Goal: Task Accomplishment & Management: Use online tool/utility

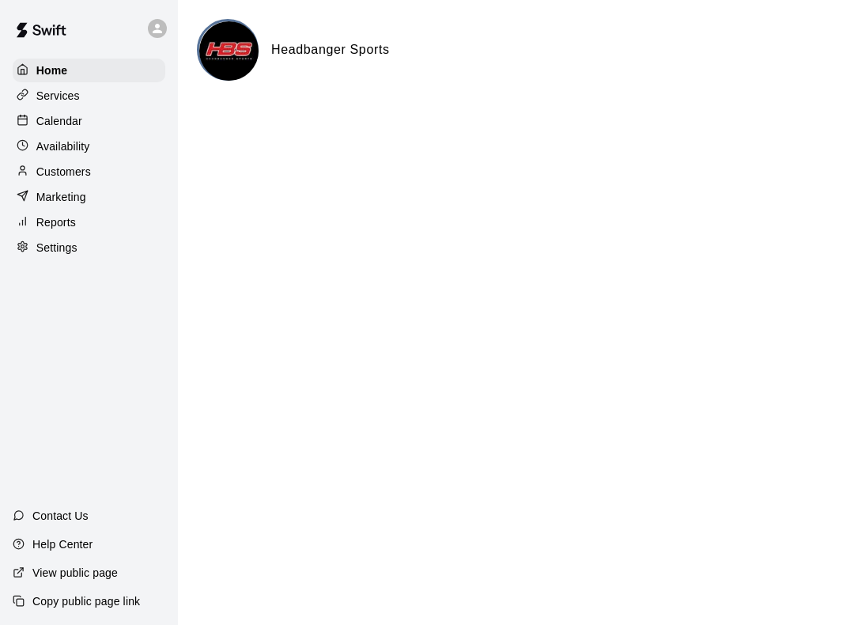
click at [64, 132] on div "Calendar" at bounding box center [89, 121] width 153 height 24
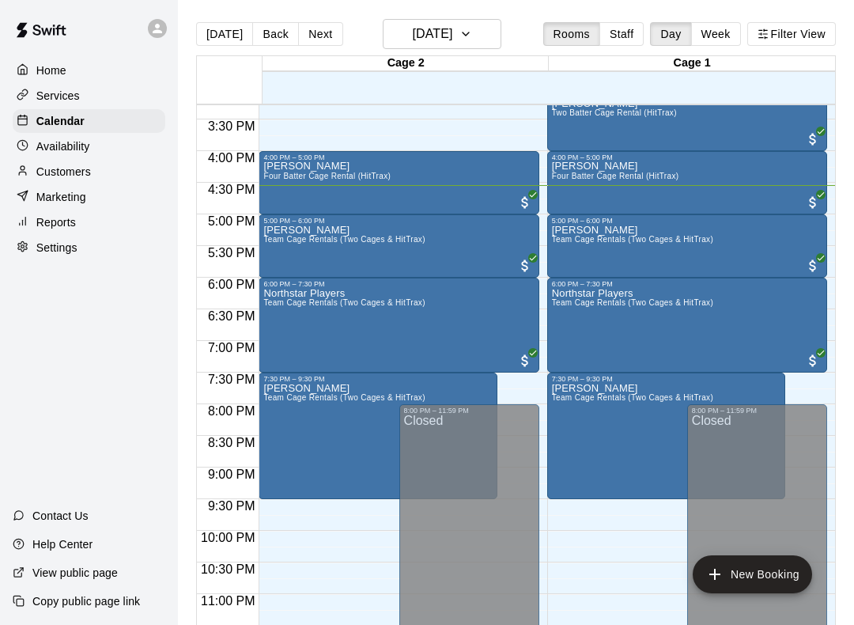
scroll to position [966, 0]
click at [616, 544] on div at bounding box center [427, 312] width 854 height 625
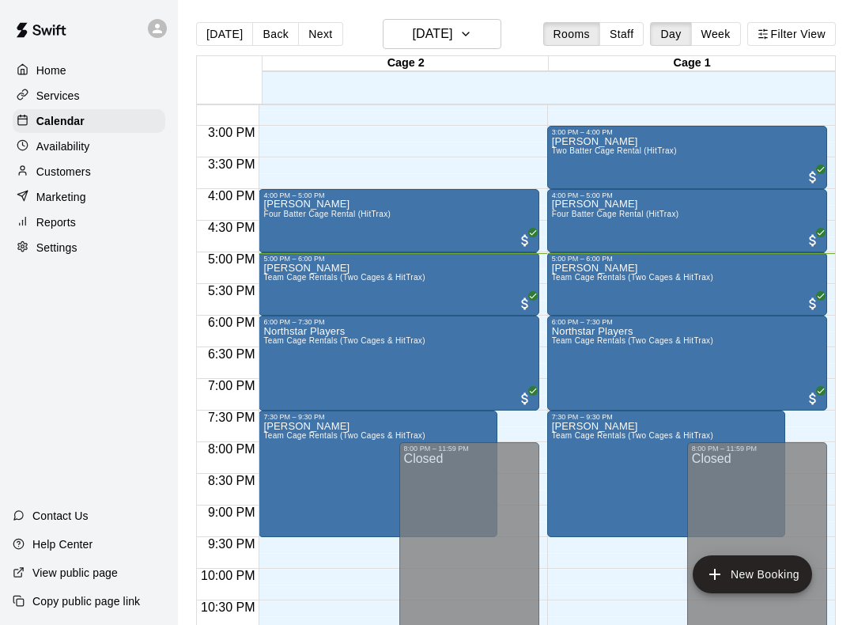
scroll to position [922, 0]
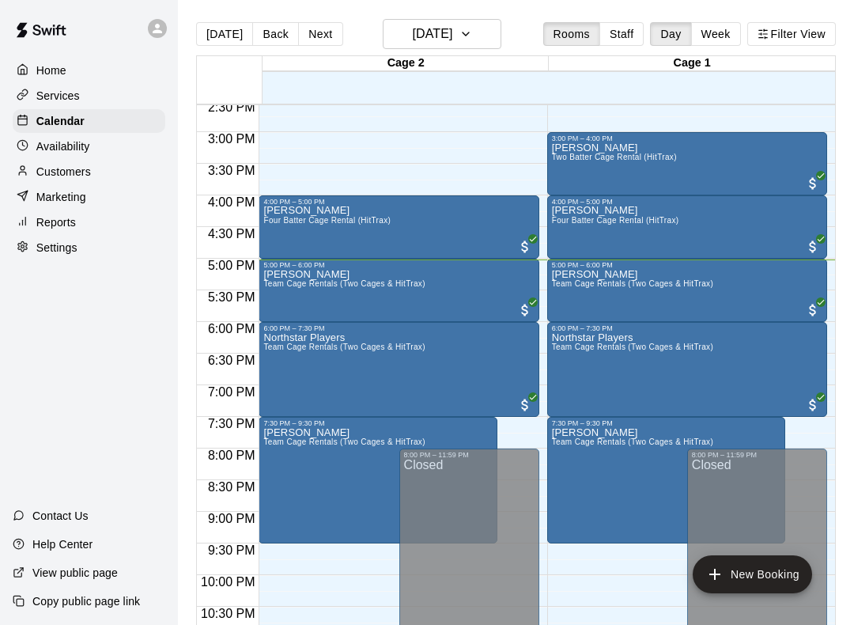
click at [852, 317] on main "[DATE] Back [DATE][DATE] Rooms Staff Day Week Filter View Cage 2 09 Thu Cage 1 …" at bounding box center [516, 325] width 676 height 650
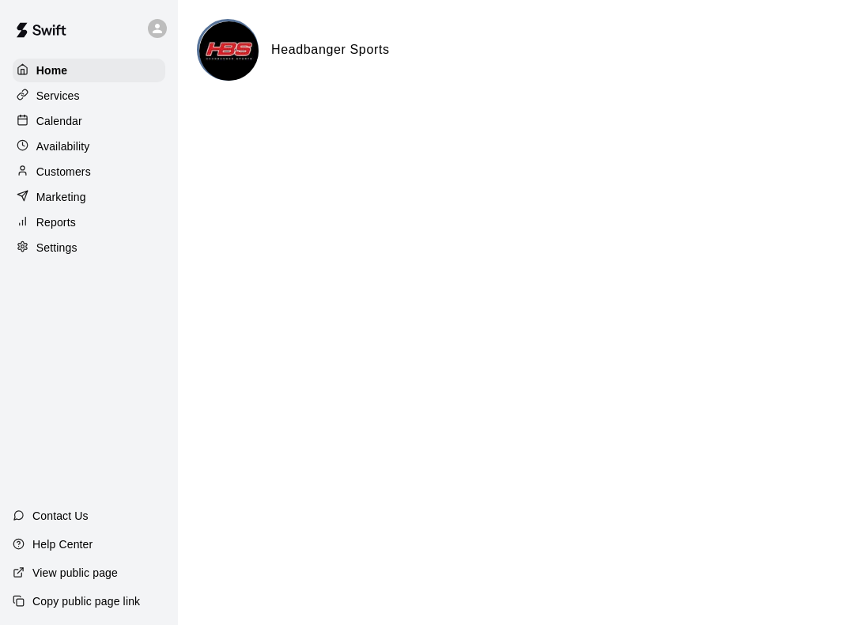
click at [37, 120] on p "Calendar" at bounding box center [59, 121] width 46 height 16
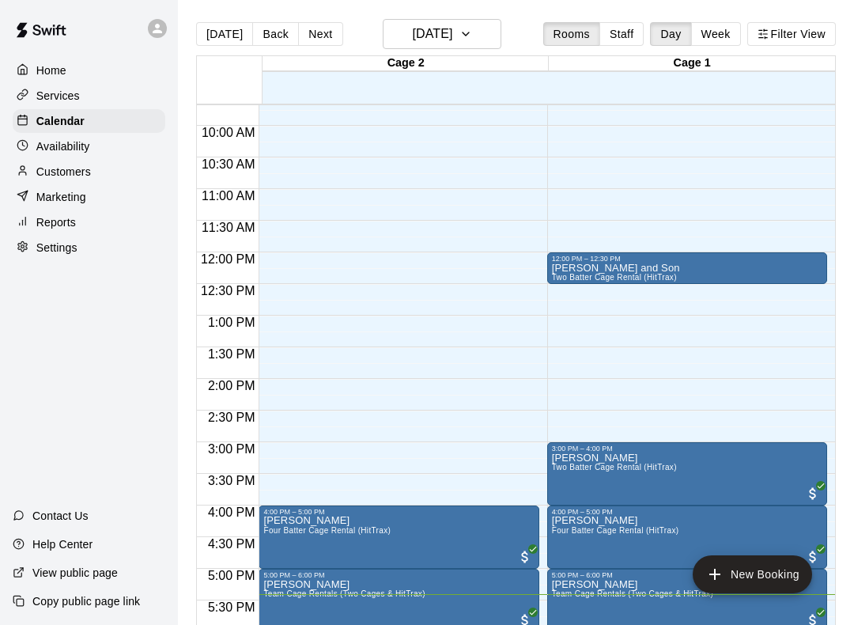
scroll to position [589, 0]
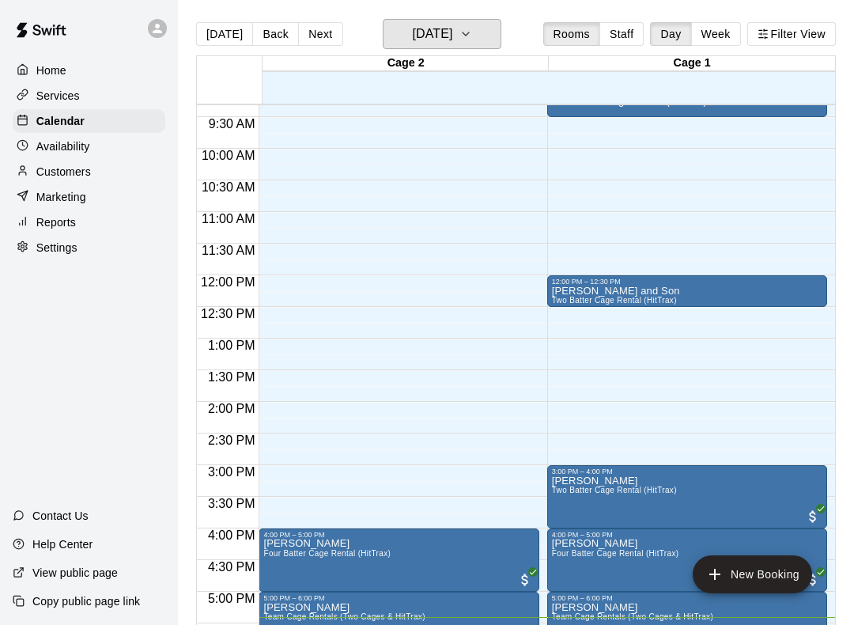
click at [404, 21] on button "[DATE]" at bounding box center [442, 34] width 119 height 30
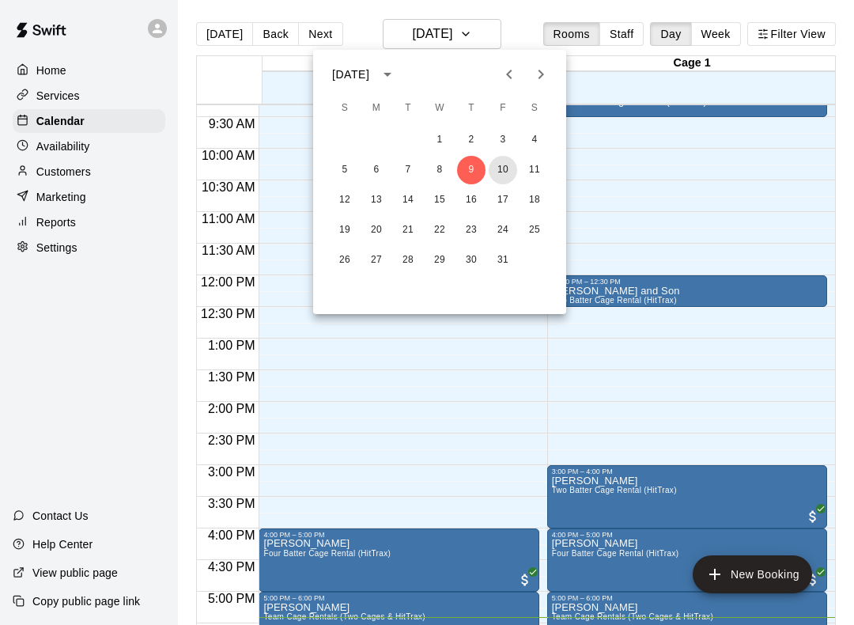
click at [503, 165] on button "10" at bounding box center [503, 170] width 28 height 28
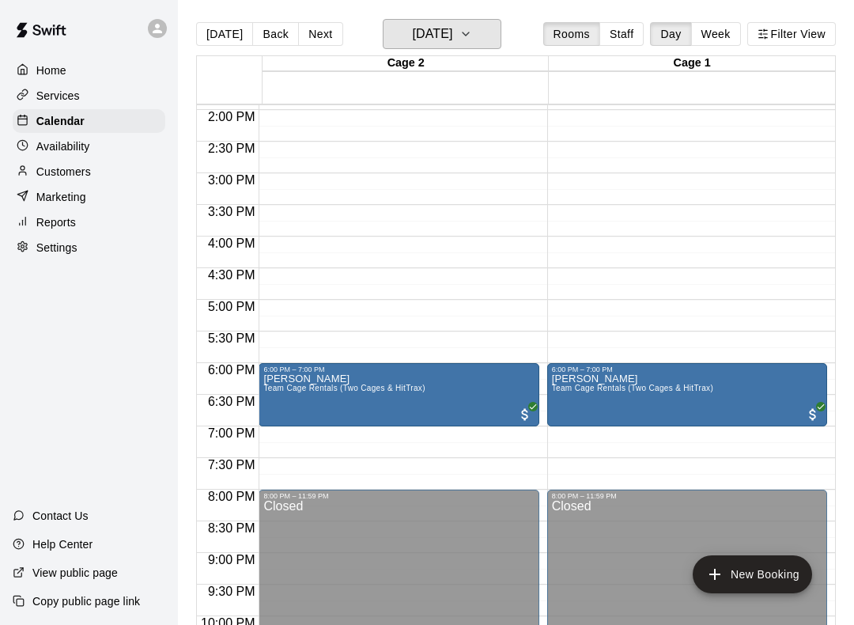
scroll to position [879, 0]
